Goal: Task Accomplishment & Management: Use online tool/utility

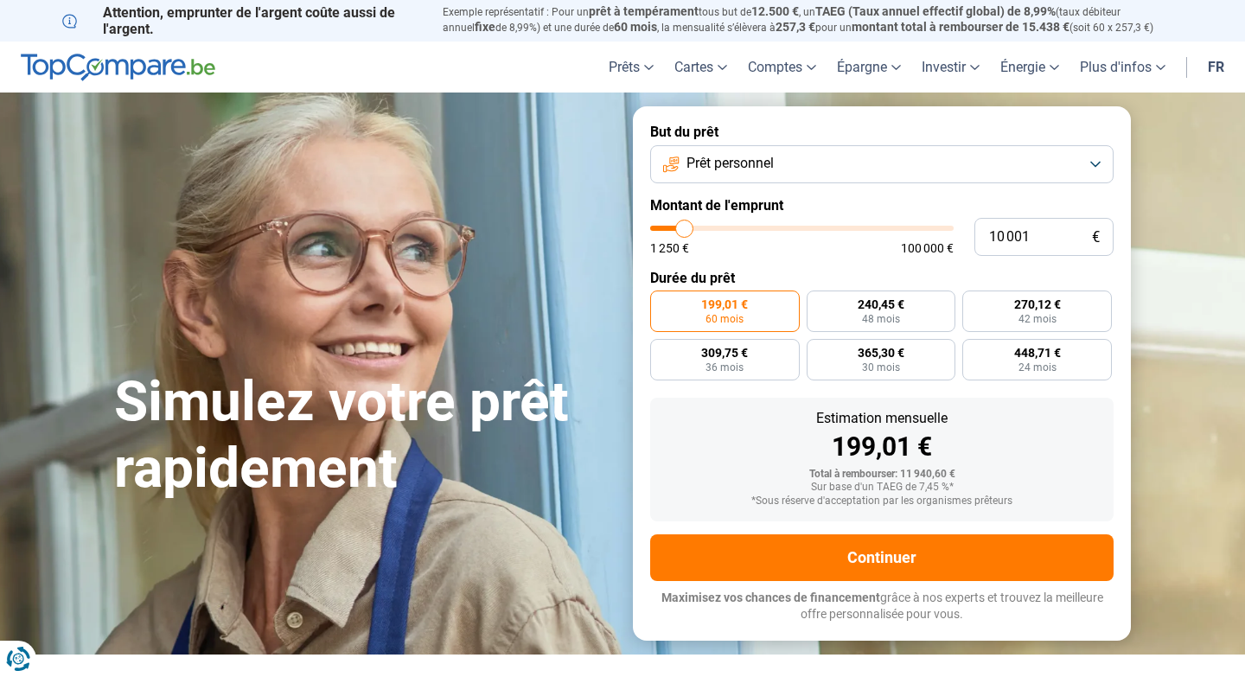
type input "9 000"
type input "9000"
type input "9 500"
type input "9500"
type input "9 750"
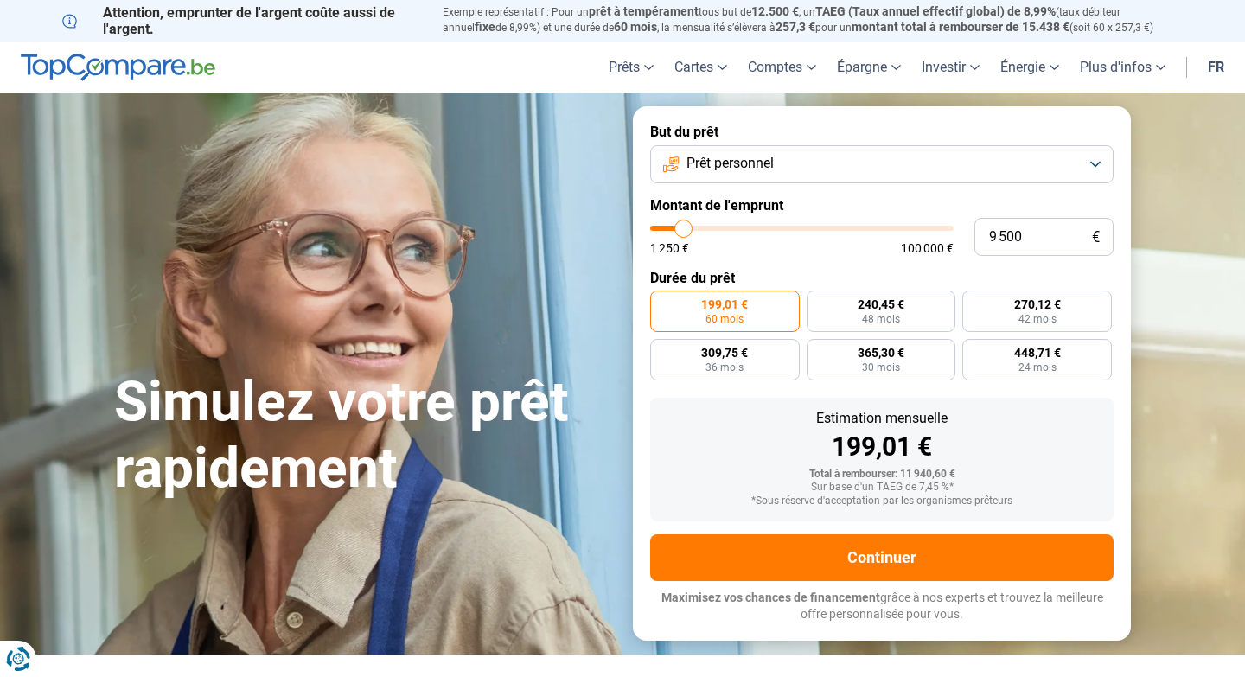
type input "9750"
type input "10 000"
type input "10000"
type input "10 250"
type input "10250"
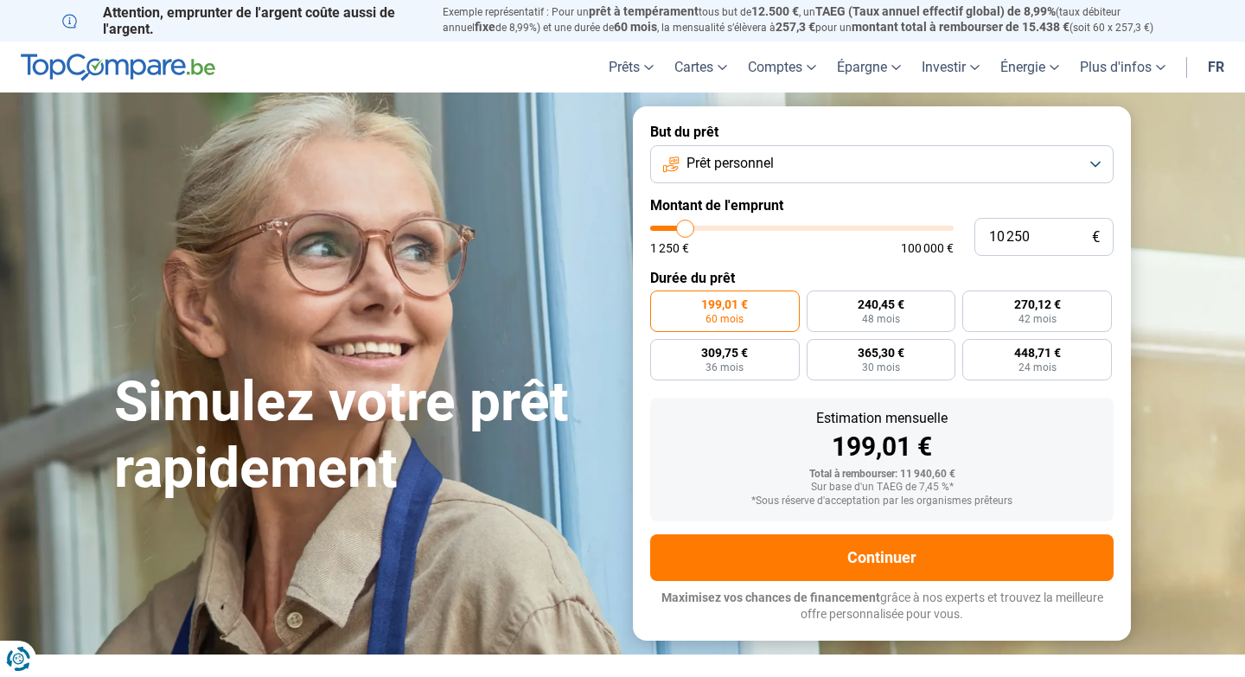
type input "10 500"
type input "10500"
type input "10 750"
type input "10750"
type input "11 000"
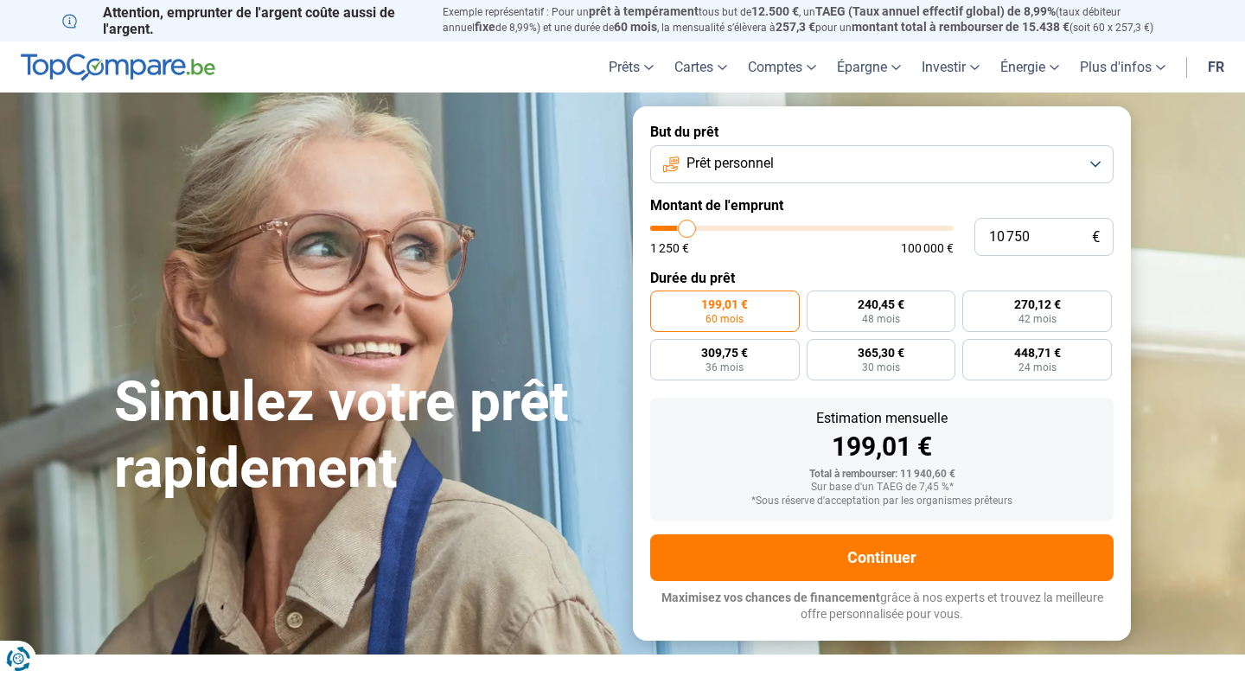
type input "11000"
type input "11 250"
type input "11250"
type input "11 500"
type input "11500"
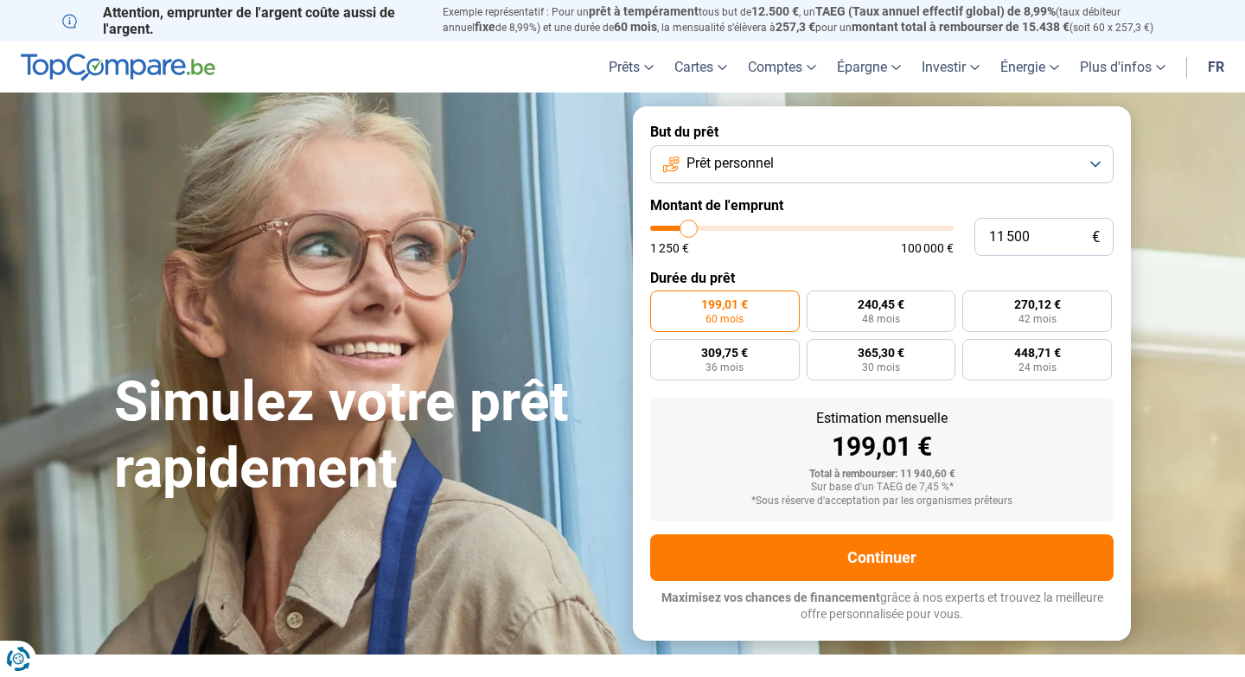
type input "11 750"
type input "11750"
type input "12 000"
type input "12000"
type input "12 250"
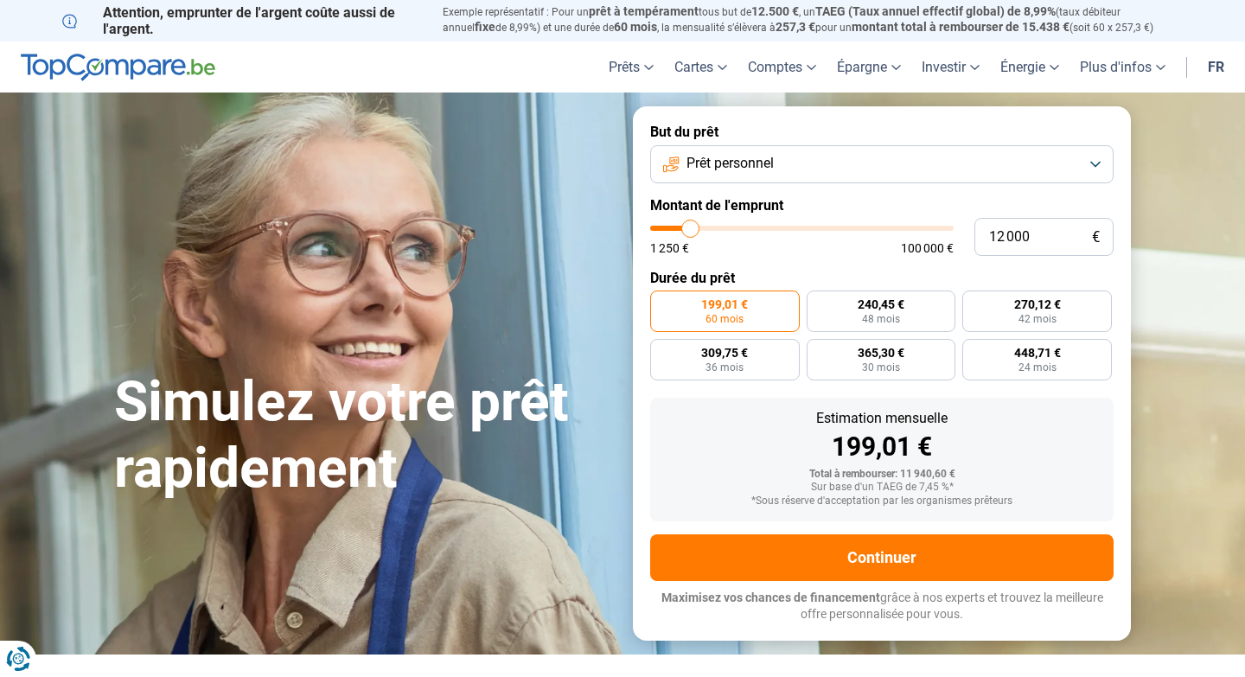
type input "12250"
type input "12 500"
type input "12500"
type input "12 750"
type input "12750"
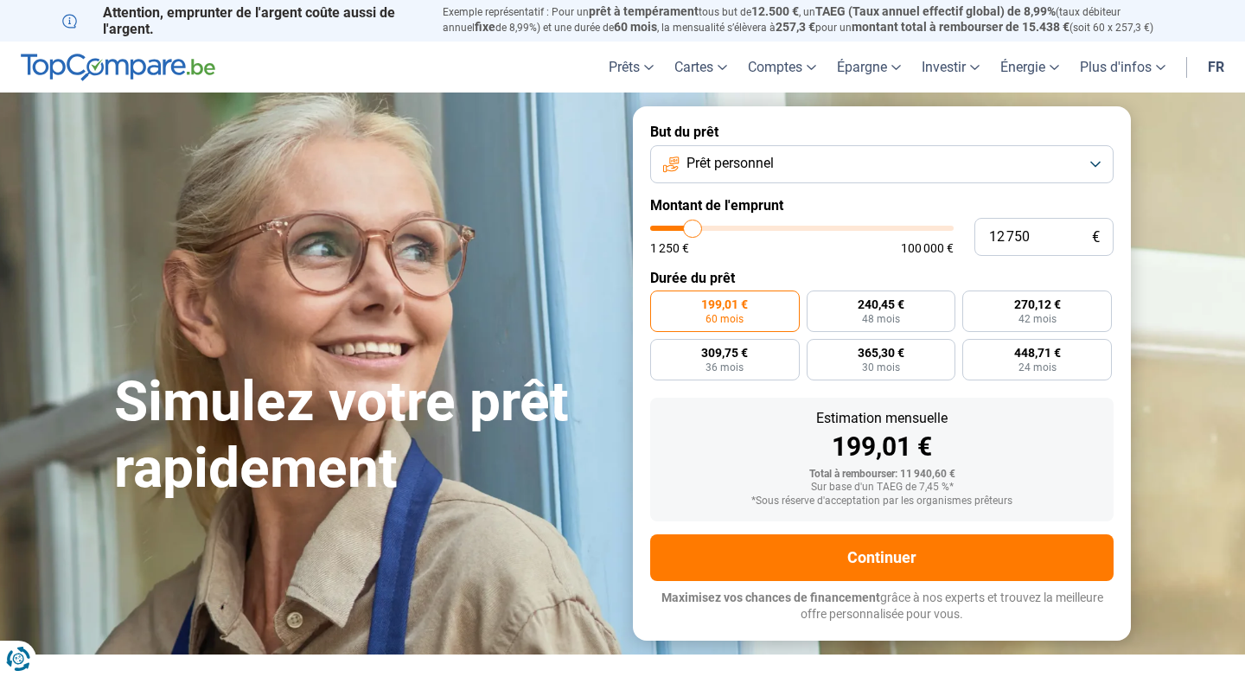
type input "13 000"
type input "13000"
type input "13 250"
type input "13250"
type input "13 500"
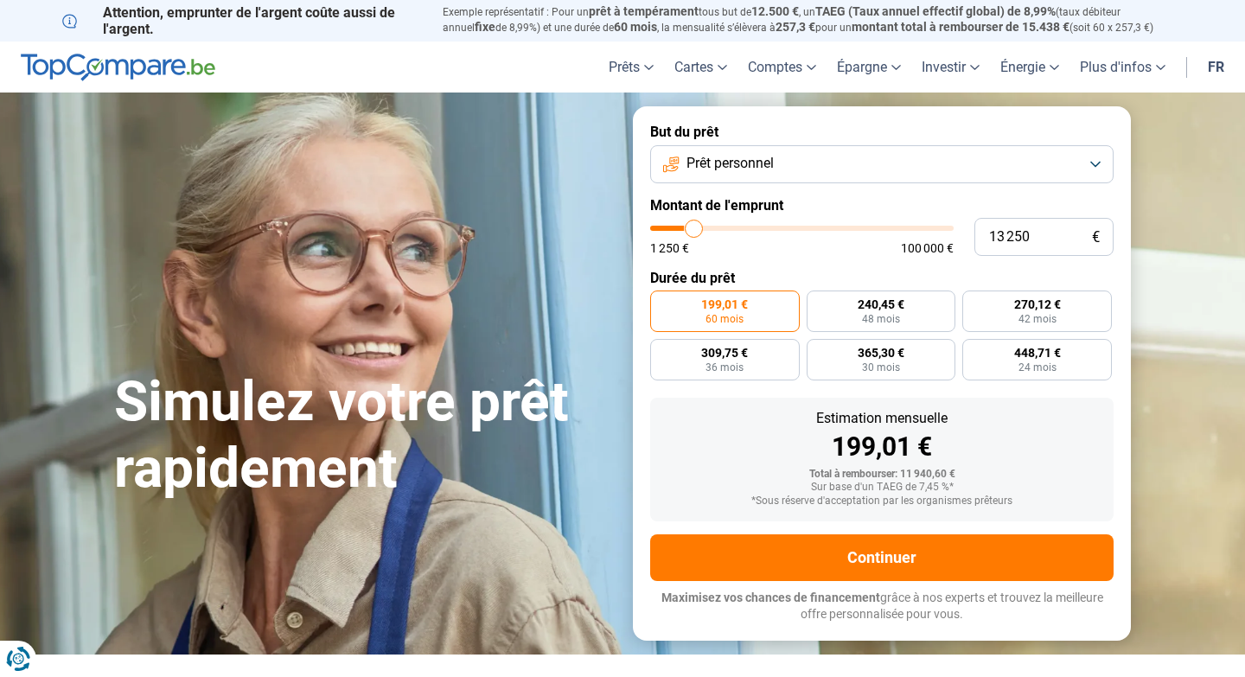
type input "13500"
type input "13 750"
type input "13750"
type input "14 000"
type input "14000"
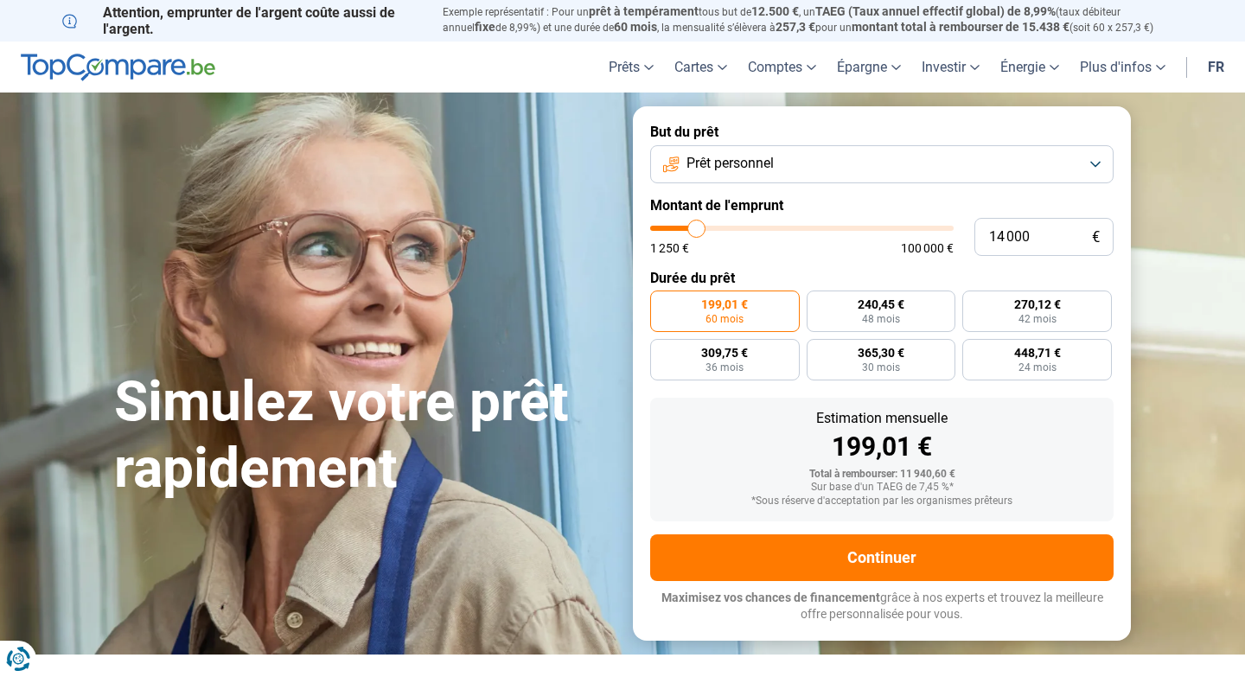
type input "14 250"
type input "14250"
type input "14 500"
type input "14500"
type input "14 750"
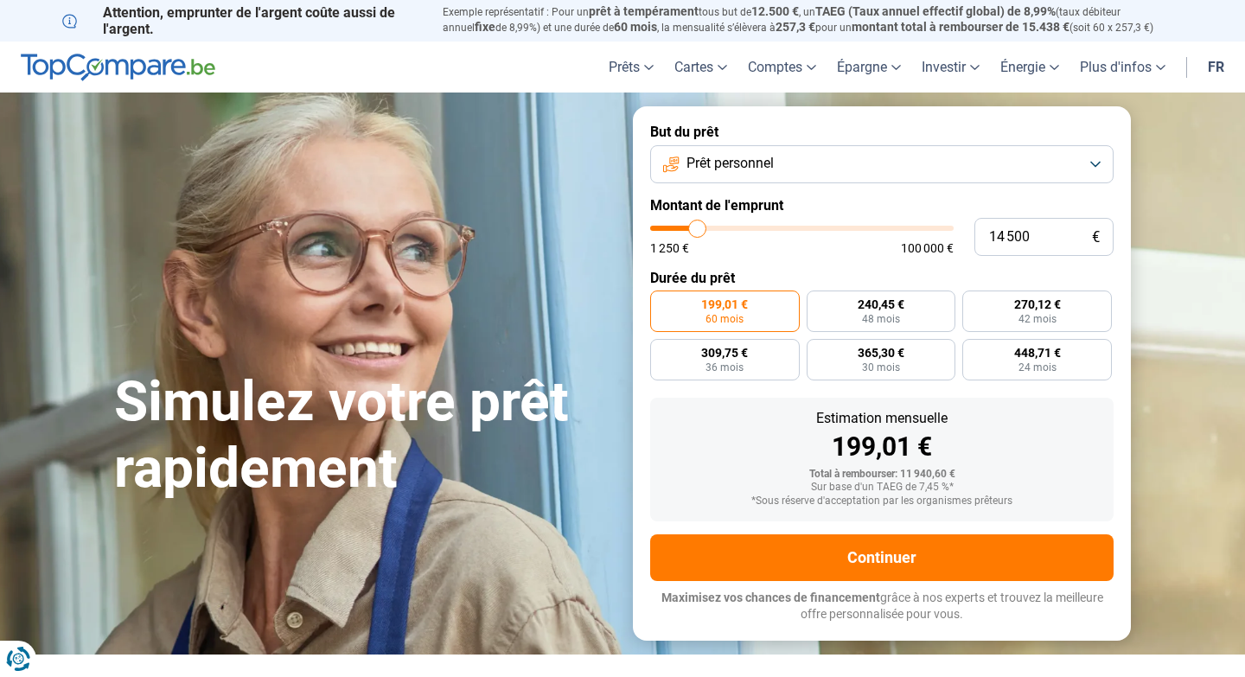
type input "14750"
type input "15 000"
drag, startPoint x: 682, startPoint y: 232, endPoint x: 700, endPoint y: 231, distance: 17.3
type input "15000"
click at [700, 231] on input "range" at bounding box center [802, 228] width 304 height 5
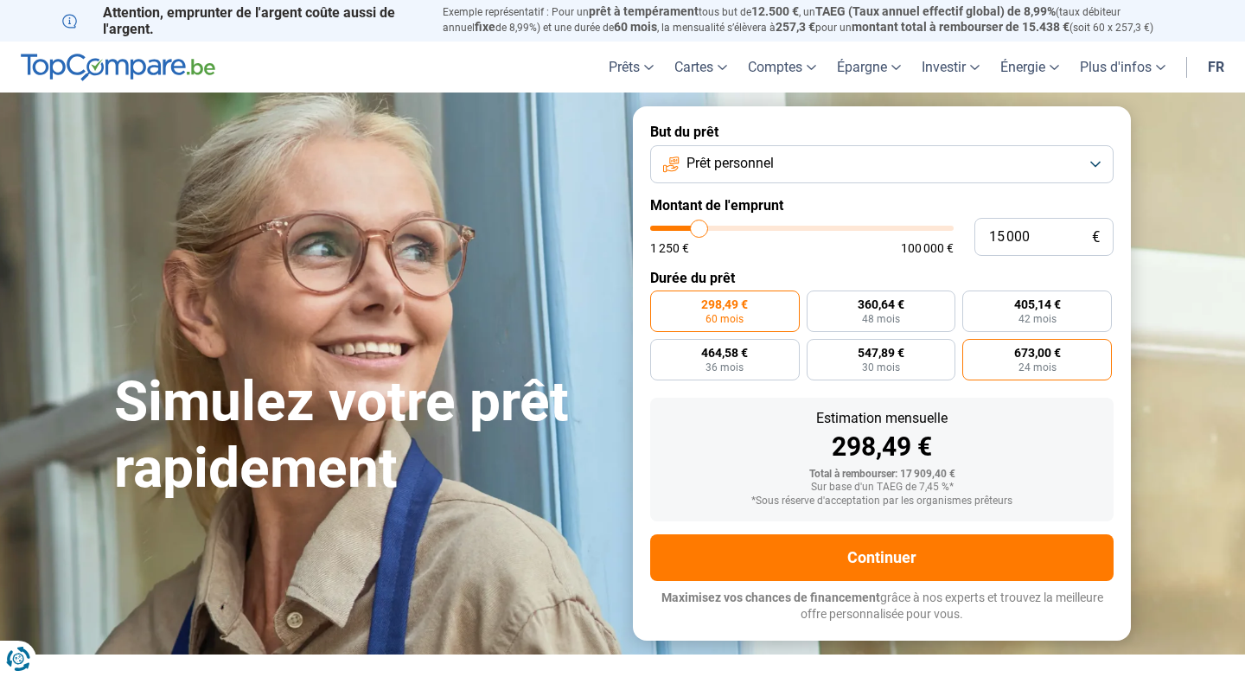
click at [1040, 362] on span "24 mois" at bounding box center [1038, 367] width 38 height 10
click at [974, 350] on input "673,00 € 24 mois" at bounding box center [967, 344] width 11 height 11
radio input "true"
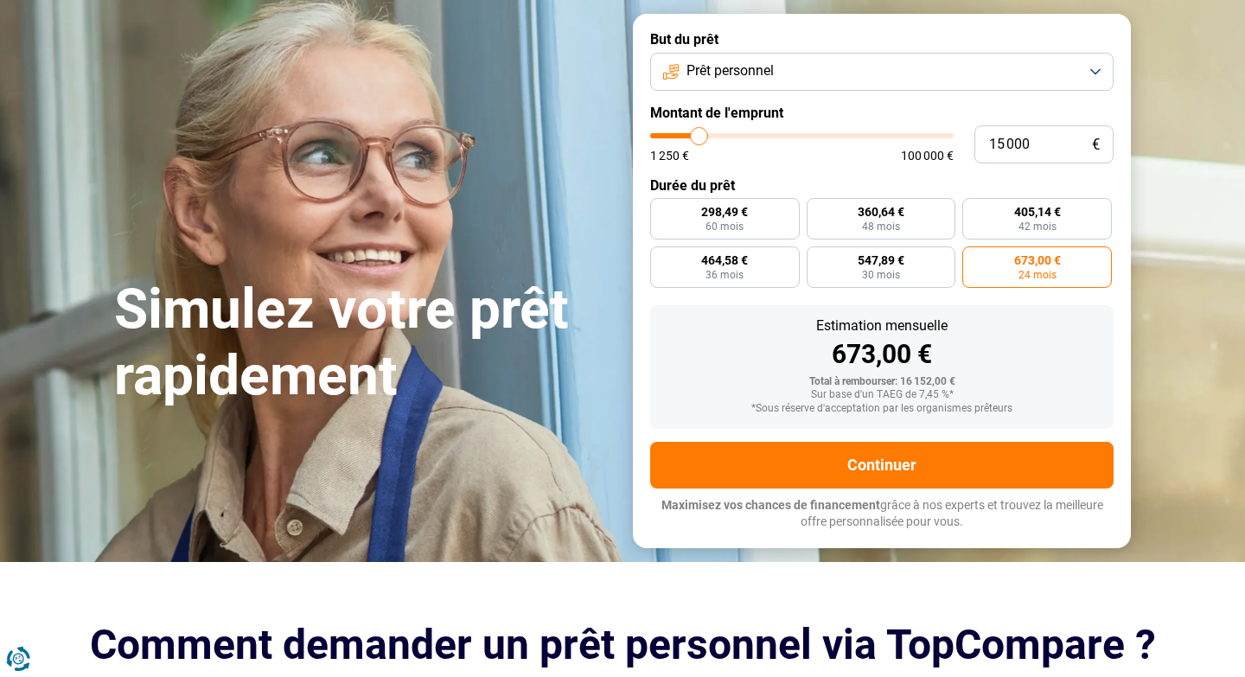
scroll to position [92, 0]
